Goal: Task Accomplishment & Management: Use online tool/utility

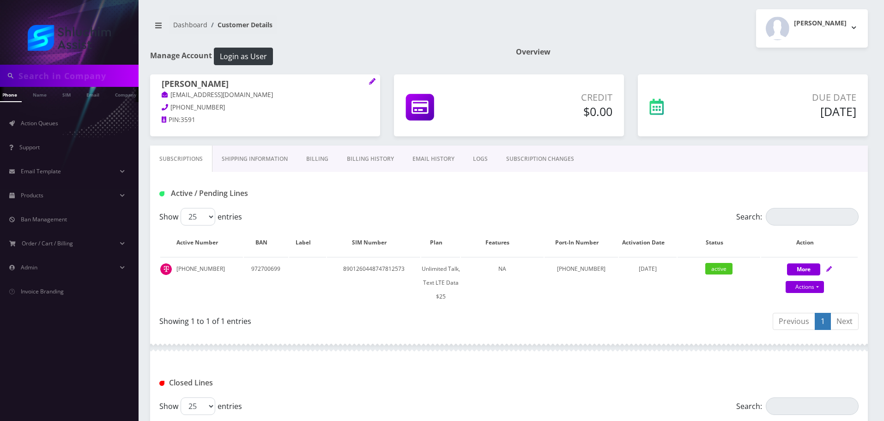
click at [86, 78] on input "text" at bounding box center [77, 76] width 118 height 18
type input "sasefovitz@gmail.com"
click at [68, 97] on link "Email" at bounding box center [70, 94] width 22 height 15
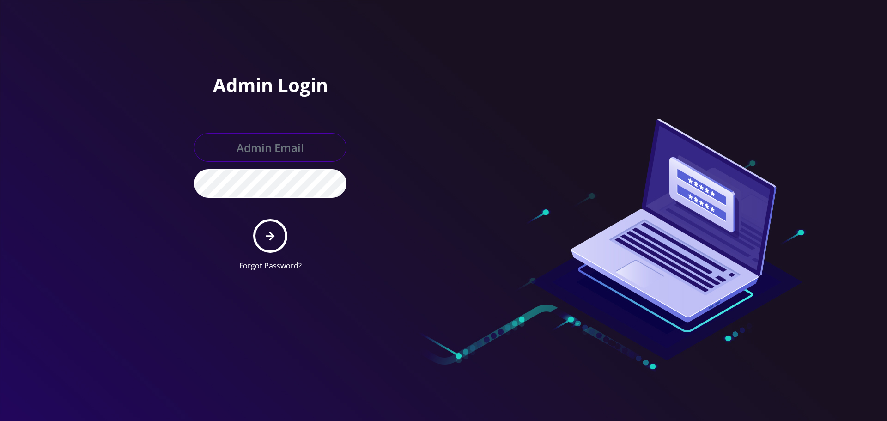
type input "Info@shluchimassist.com"
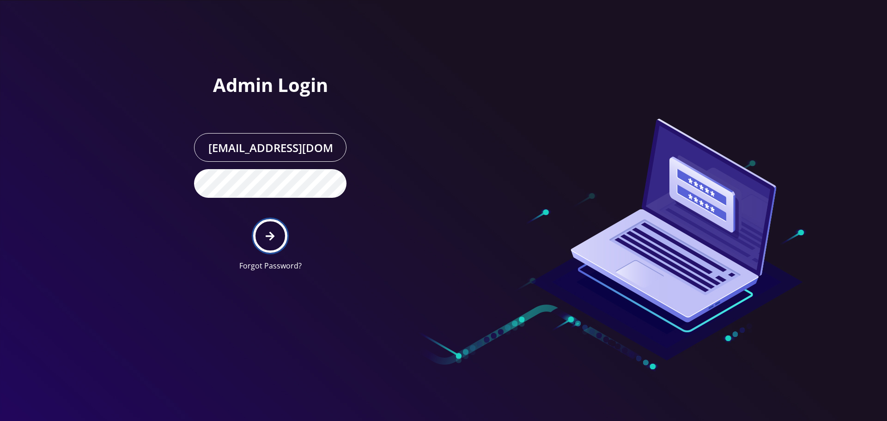
click at [281, 238] on button "submit" at bounding box center [270, 236] width 34 height 34
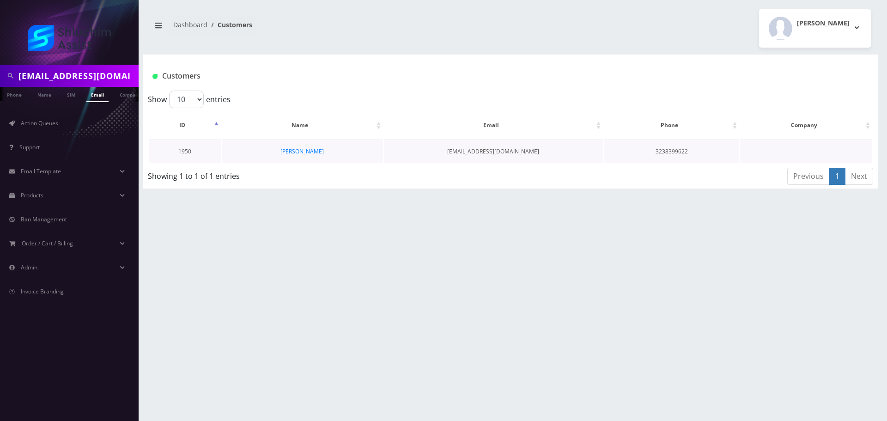
click at [299, 156] on td "Sarah Asefovitz" at bounding box center [302, 151] width 161 height 24
click at [303, 151] on link "Sarah Asefovitz" at bounding box center [301, 151] width 43 height 8
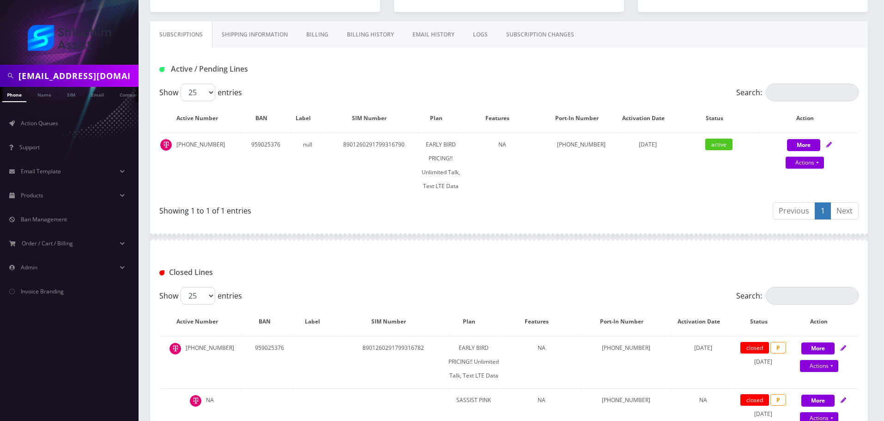
scroll to position [116, 0]
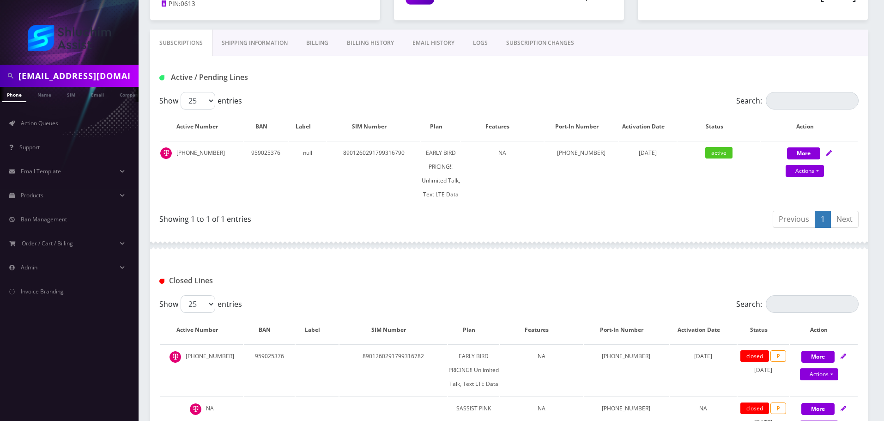
click at [120, 70] on input "sasefovitz@gmail.com" at bounding box center [77, 76] width 118 height 18
paste input "wilhelmmotty"
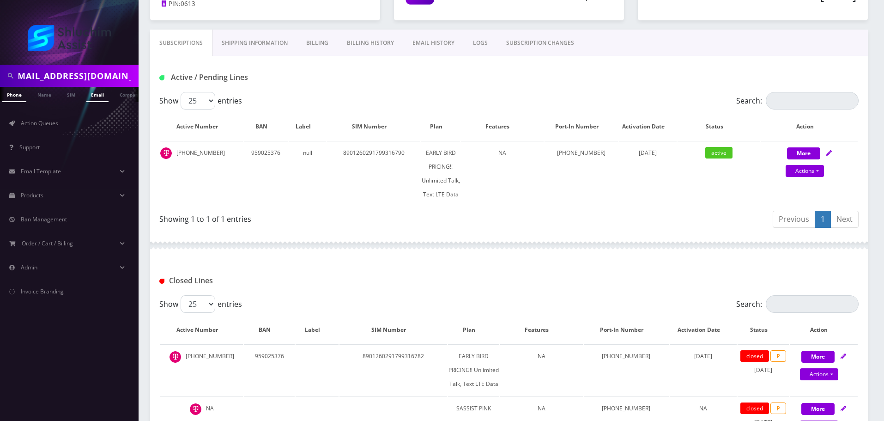
type input "wilhelmmotty@gmail.com"
click at [101, 96] on link "Email" at bounding box center [97, 94] width 22 height 15
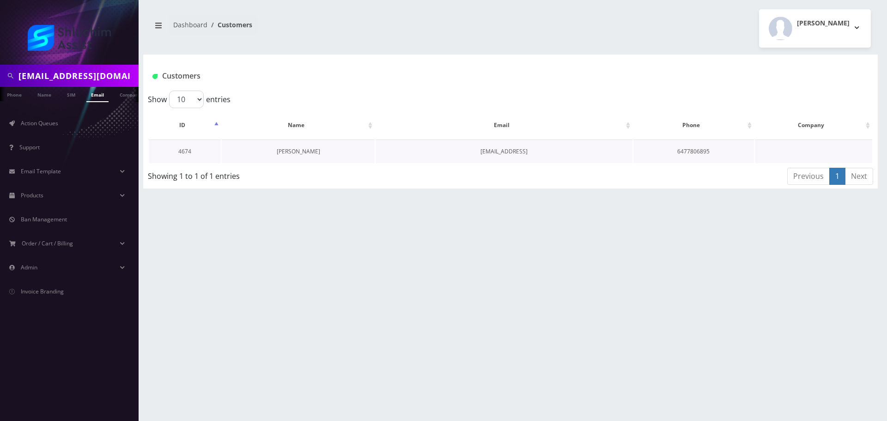
click at [303, 150] on link "Mushka Wilhelm" at bounding box center [298, 151] width 43 height 8
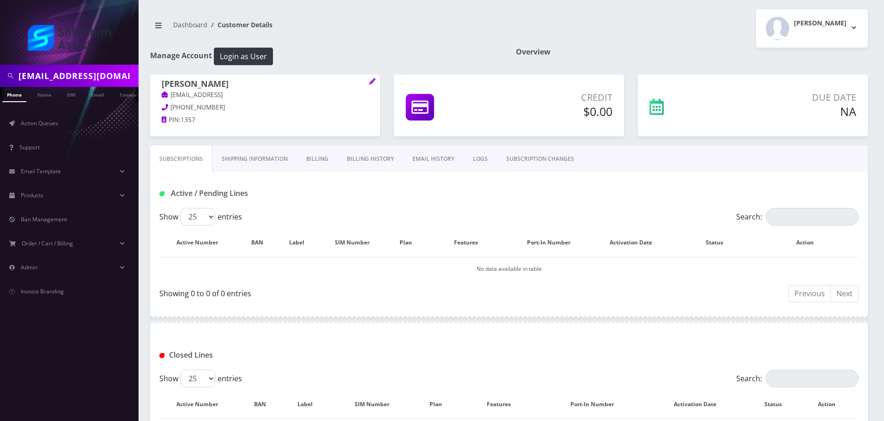
click at [89, 85] on div "wilhelmmotty@gmail.com" at bounding box center [69, 76] width 139 height 22
click at [91, 82] on input "wilhelmmotty@gmail.com" at bounding box center [77, 76] width 118 height 18
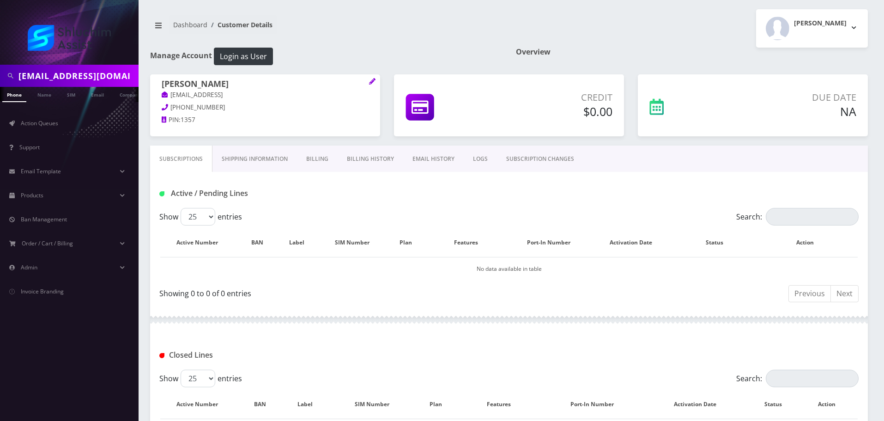
paste input "6467260381"
type input "6467260381"
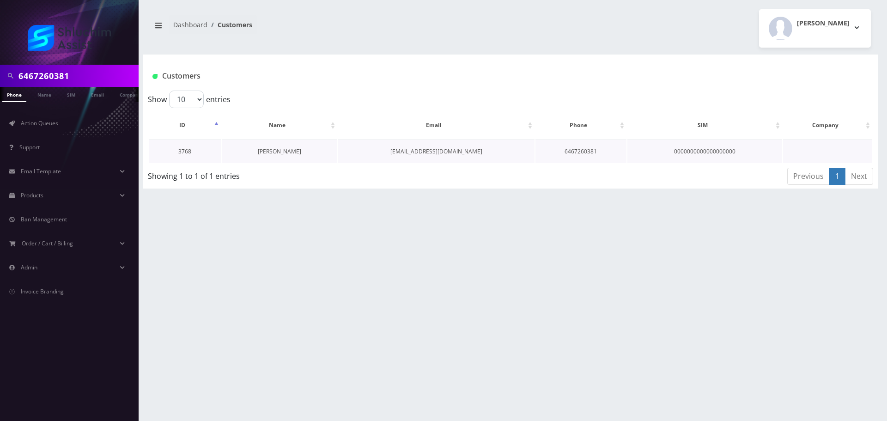
click at [288, 154] on link "[PERSON_NAME]" at bounding box center [279, 151] width 43 height 8
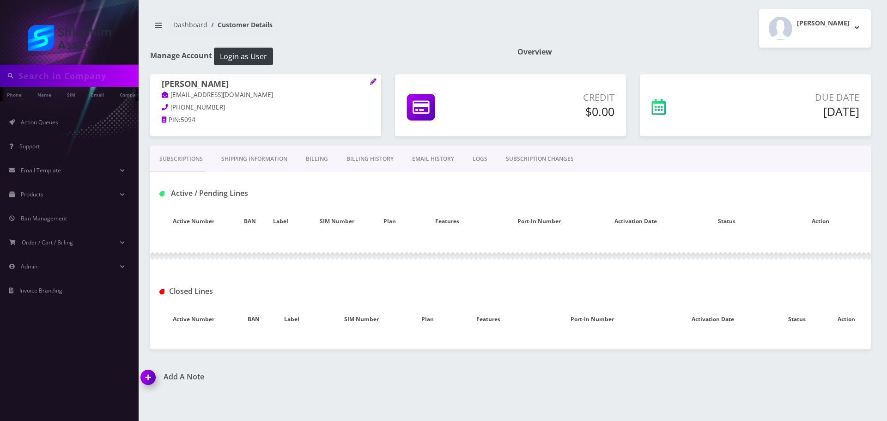
type input "6467260381"
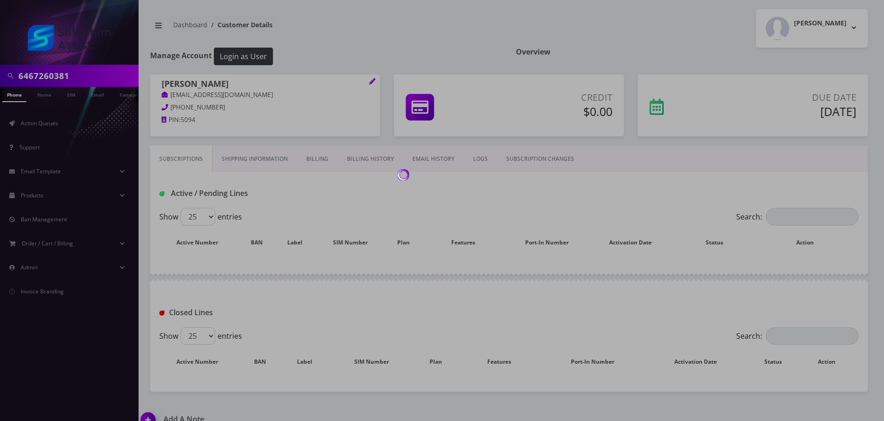
click at [375, 161] on body "6467260381 Phone Name SIM Email Company Customer Action Queues Support Email Te…" at bounding box center [442, 218] width 884 height 436
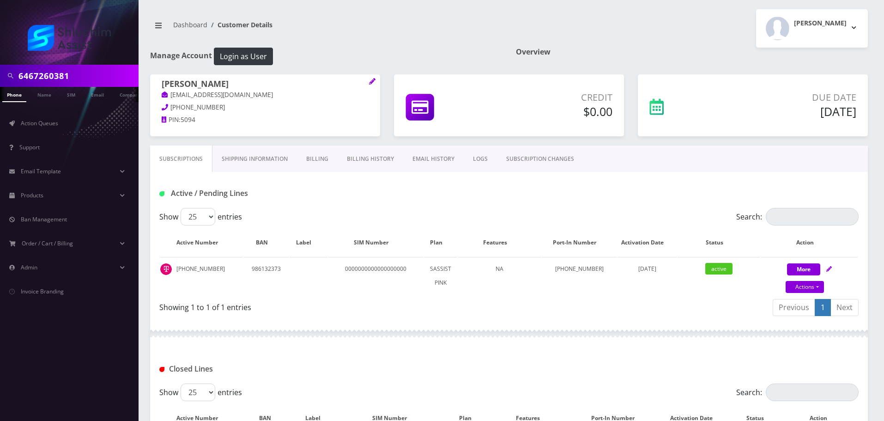
click at [375, 161] on link "Billing History" at bounding box center [371, 158] width 66 height 27
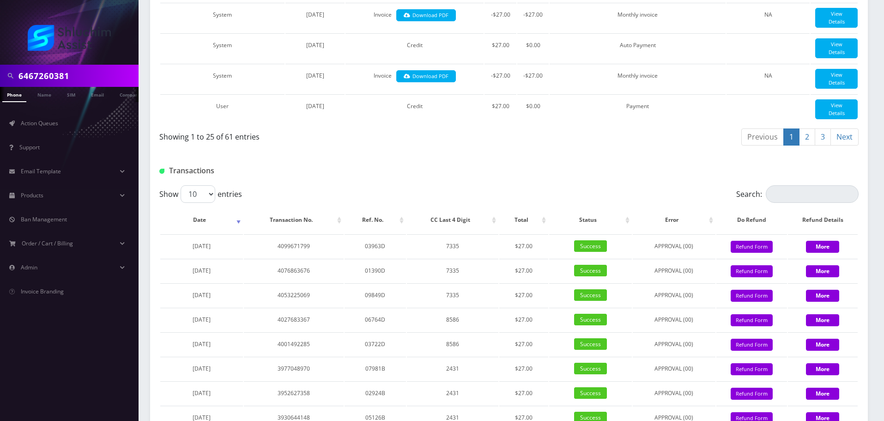
scroll to position [1078, 0]
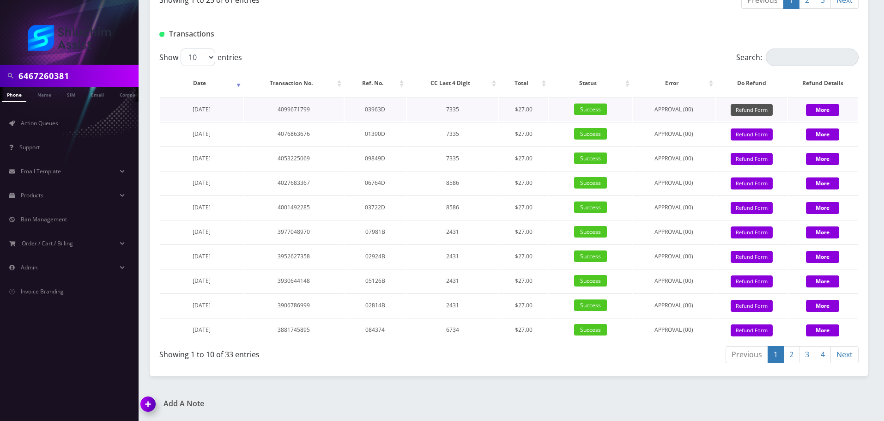
click at [756, 111] on button "Refund Form" at bounding box center [752, 110] width 42 height 12
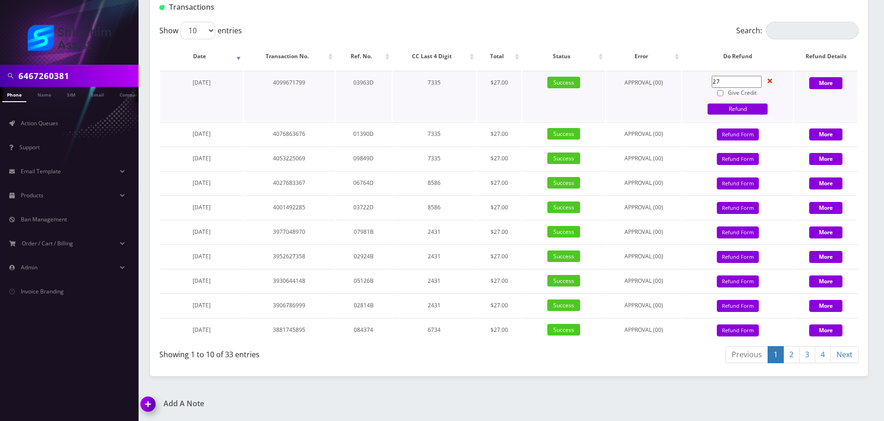
click at [723, 96] on input "Give Credit" at bounding box center [720, 93] width 6 height 6
click at [721, 96] on input "Give Credit" at bounding box center [720, 93] width 6 height 6
click at [722, 96] on input "Give Credit" at bounding box center [720, 93] width 6 height 6
checkbox input "true"
click at [739, 115] on link "Refund" at bounding box center [738, 108] width 60 height 11
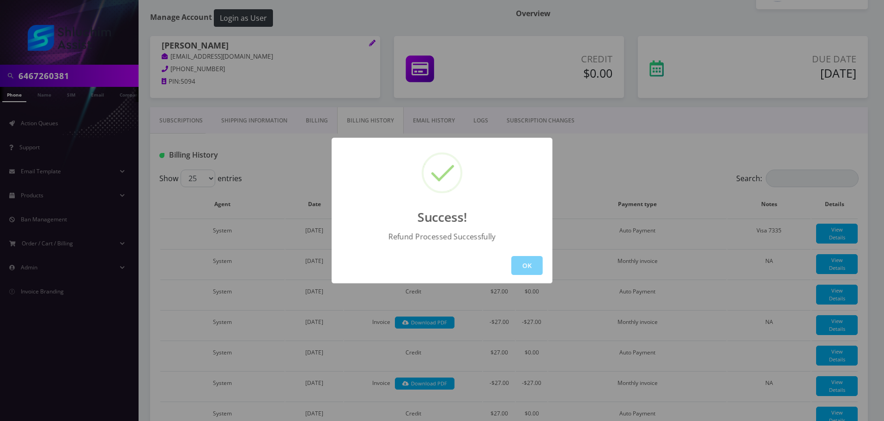
scroll to position [0, 0]
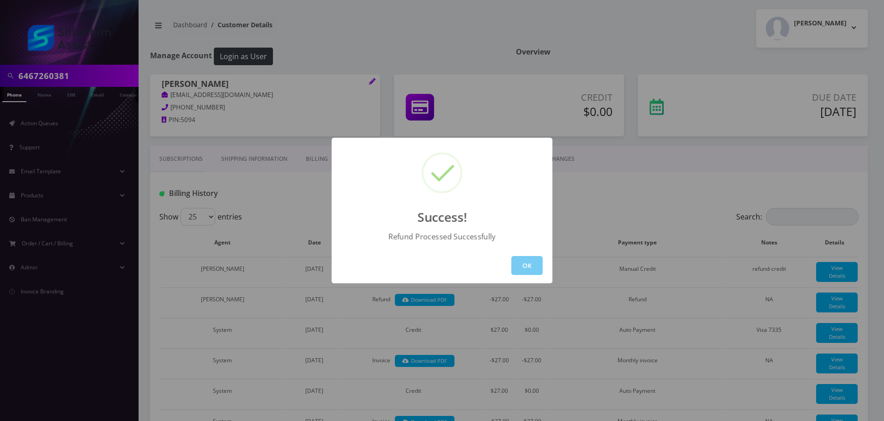
click at [515, 266] on button "OK" at bounding box center [526, 265] width 31 height 19
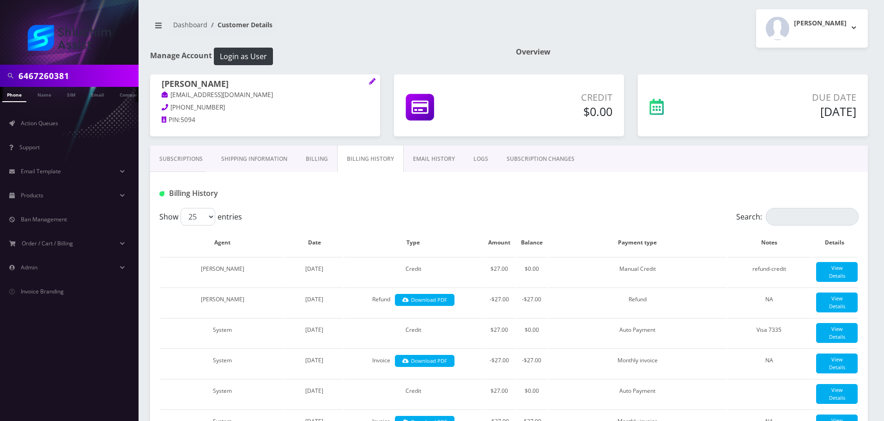
click at [183, 155] on link "Subscriptions" at bounding box center [181, 158] width 62 height 27
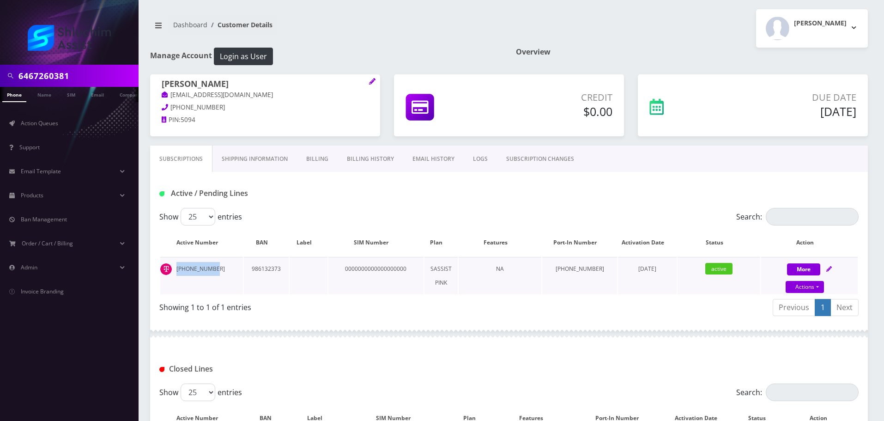
drag, startPoint x: 212, startPoint y: 267, endPoint x: 176, endPoint y: 270, distance: 36.1
click at [176, 270] on td "[PHONE_NUMBER]" at bounding box center [201, 275] width 83 height 37
copy td "[PHONE_NUMBER]"
